Goal: Information Seeking & Learning: Learn about a topic

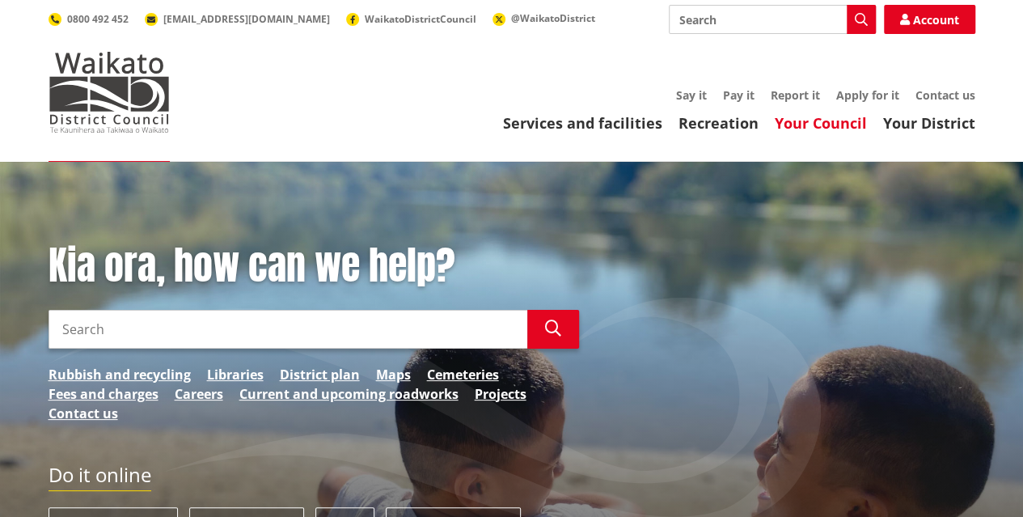
click at [809, 122] on link "Your Council" at bounding box center [821, 122] width 92 height 19
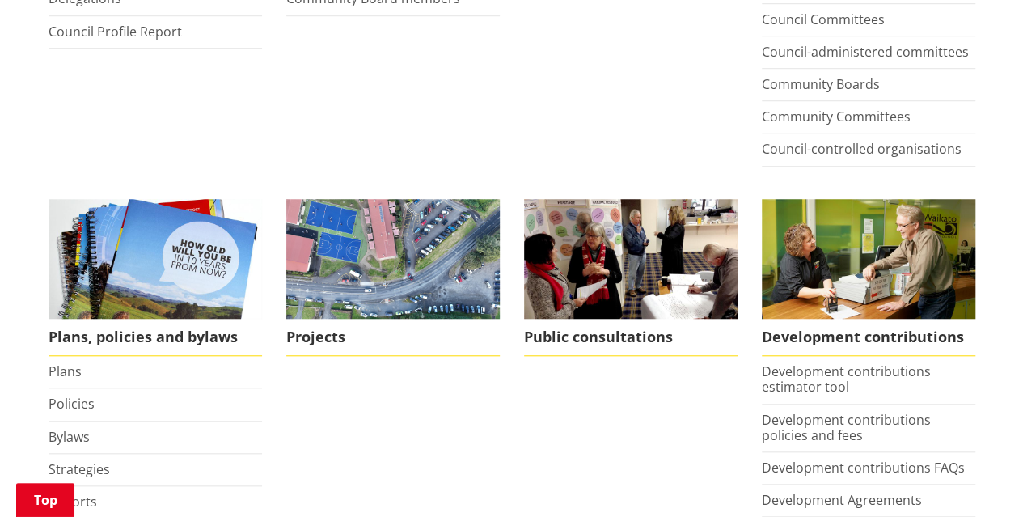
scroll to position [728, 0]
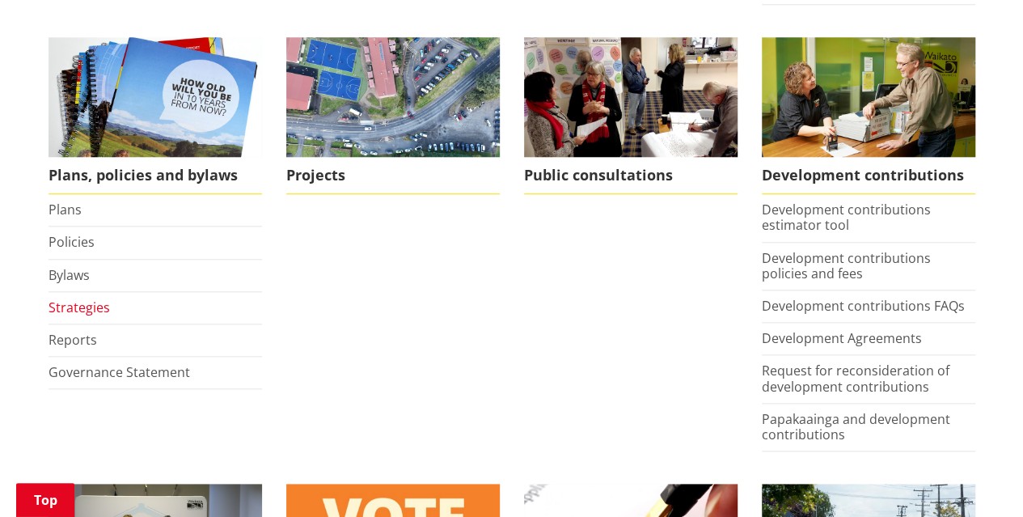
click at [74, 306] on link "Strategies" at bounding box center [79, 307] width 61 height 18
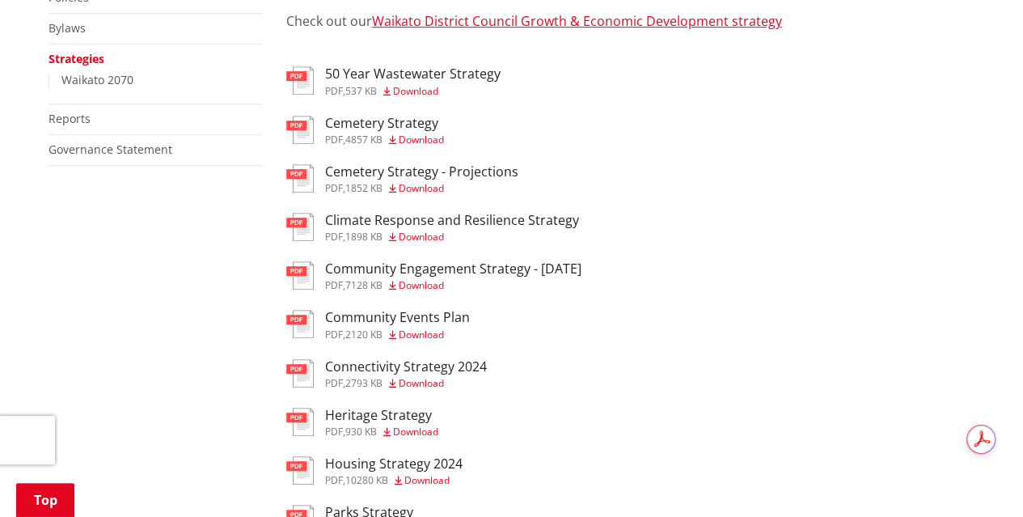
scroll to position [323, 0]
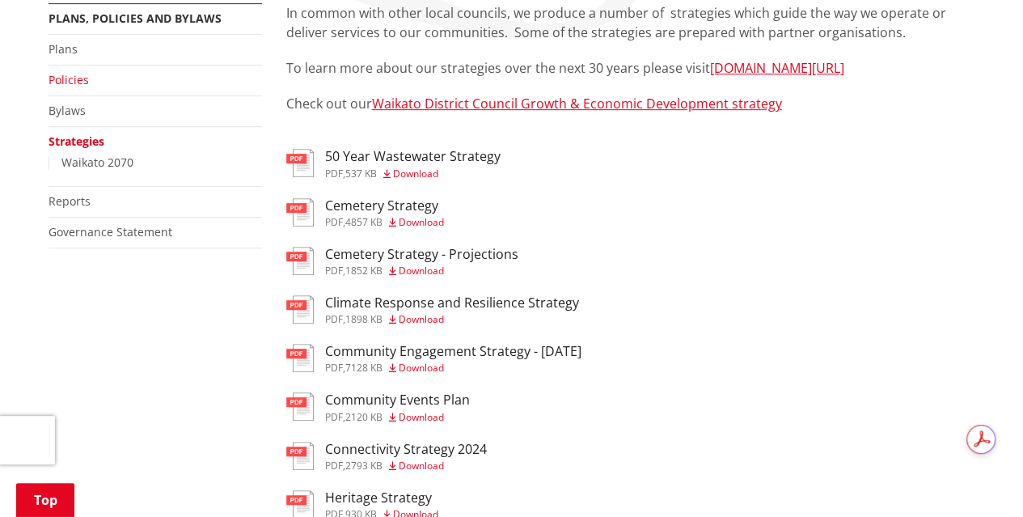
click at [71, 80] on link "Policies" at bounding box center [69, 79] width 40 height 15
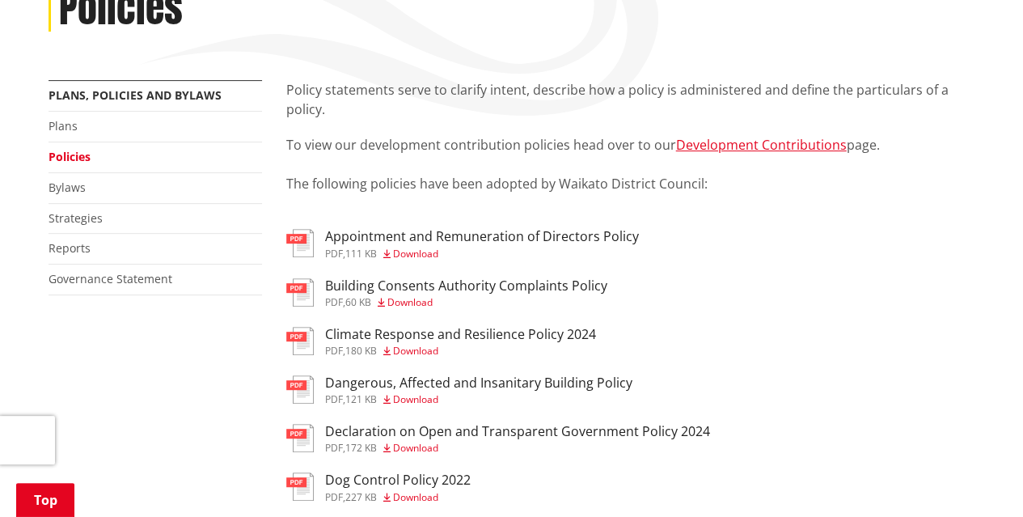
scroll to position [243, 0]
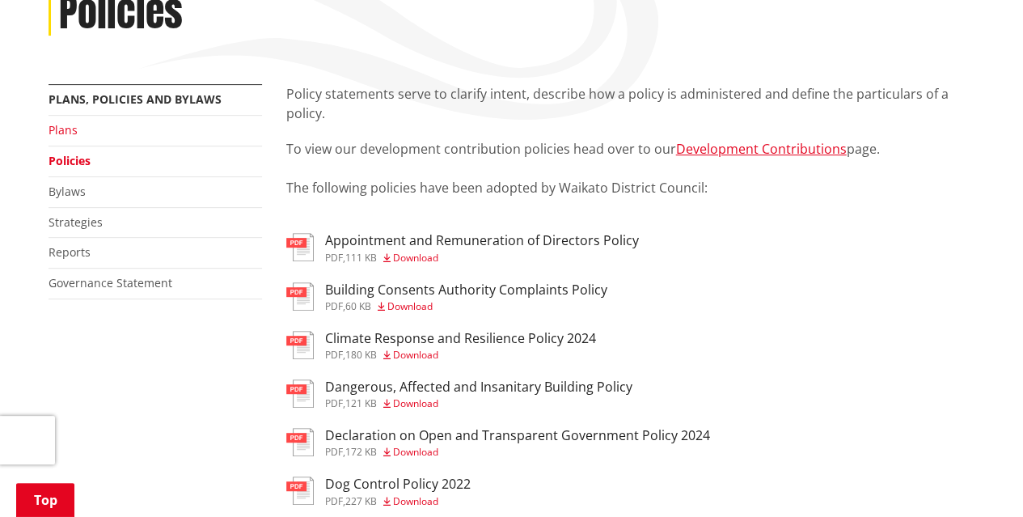
click at [69, 130] on link "Plans" at bounding box center [63, 129] width 29 height 15
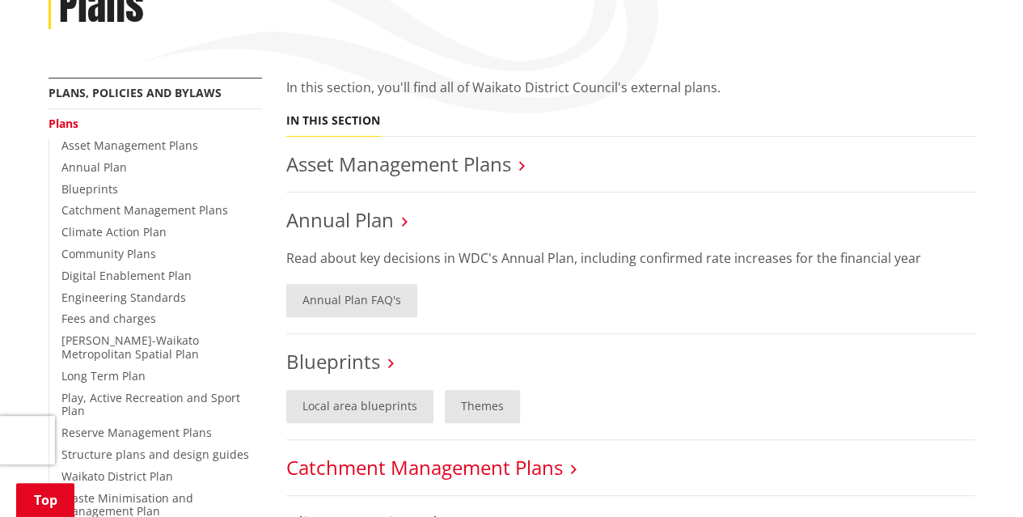
scroll to position [162, 0]
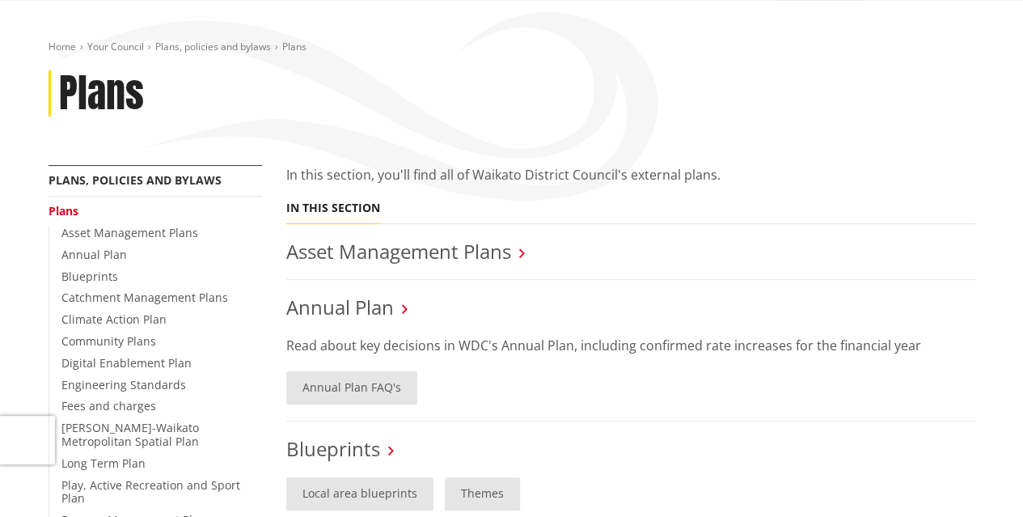
click at [521, 255] on icon at bounding box center [522, 253] width 6 height 15
click at [470, 256] on link "Asset Management Plans" at bounding box center [398, 251] width 225 height 27
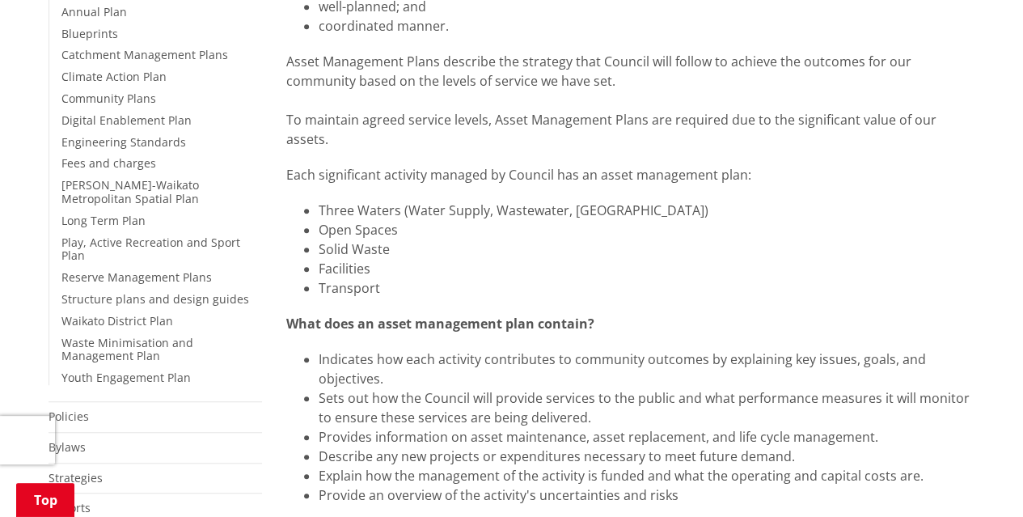
scroll to position [647, 0]
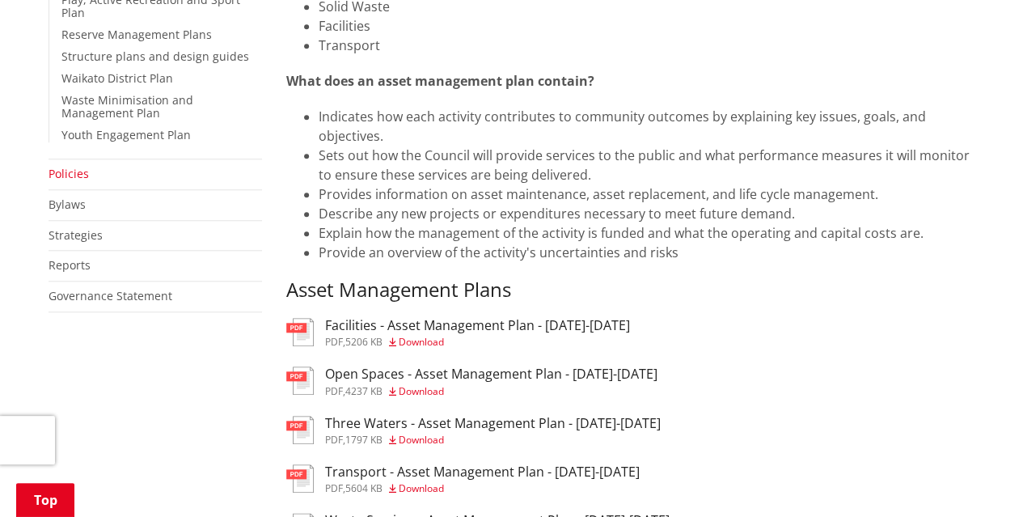
click at [70, 166] on link "Policies" at bounding box center [69, 173] width 40 height 15
